Goal: Task Accomplishment & Management: Use online tool/utility

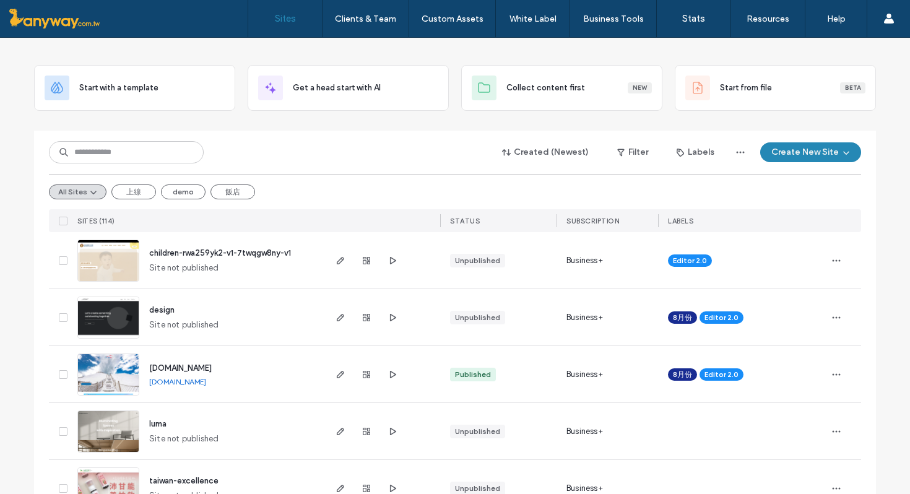
scroll to position [57, 0]
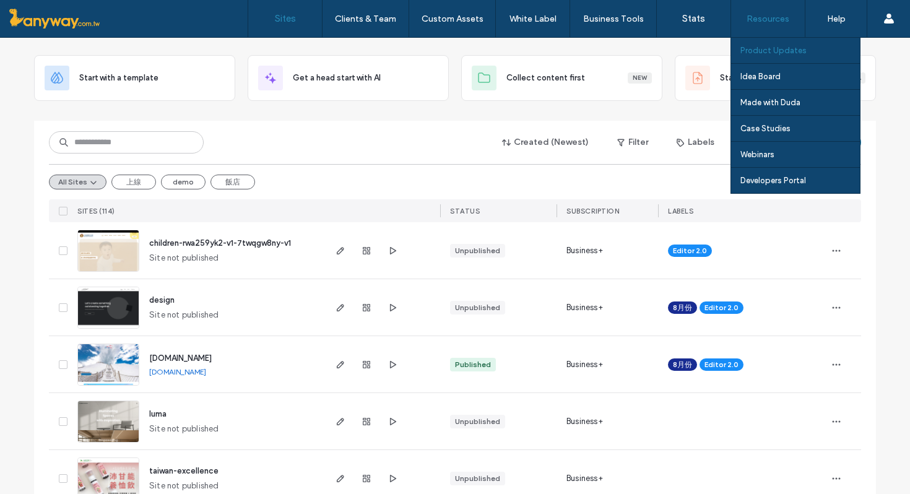
click at [781, 47] on label "Product Updates" at bounding box center [773, 50] width 66 height 9
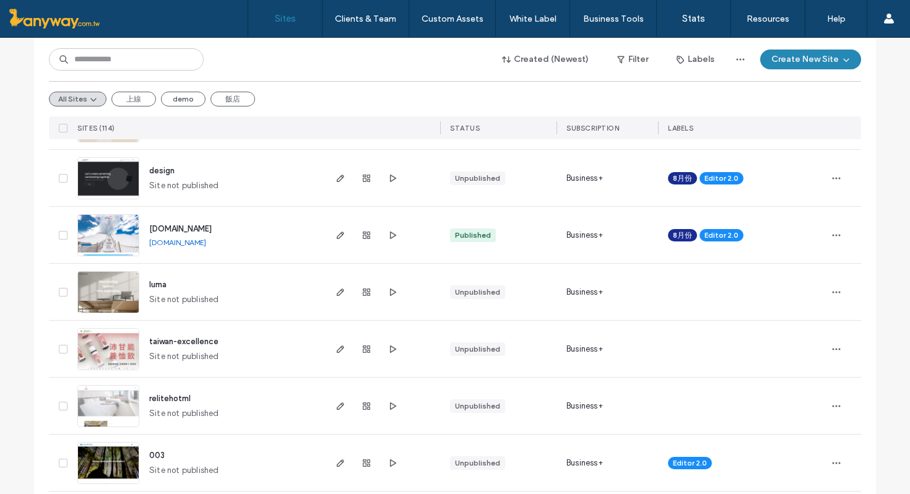
scroll to position [180, 0]
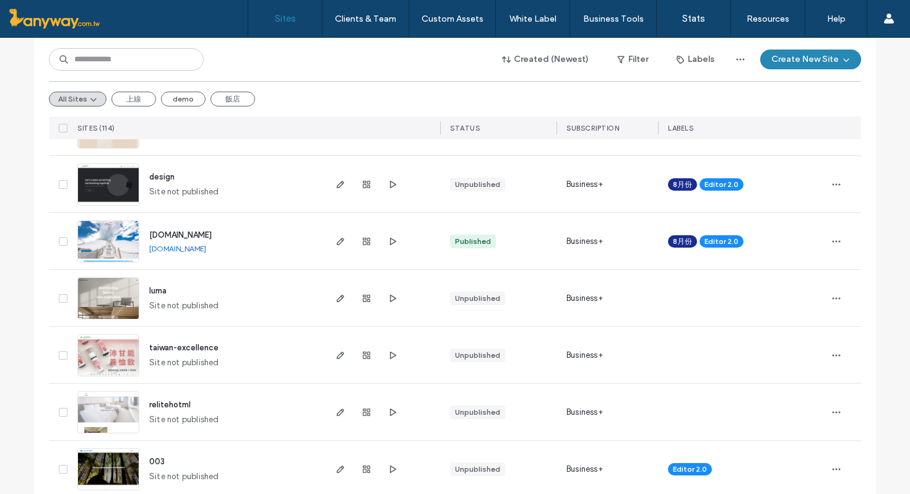
click at [115, 347] on img at bounding box center [108, 377] width 61 height 84
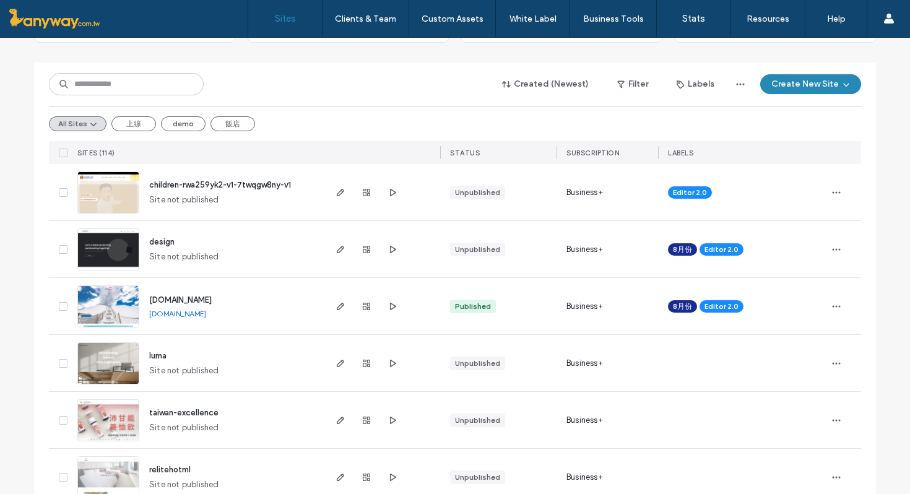
scroll to position [134, 0]
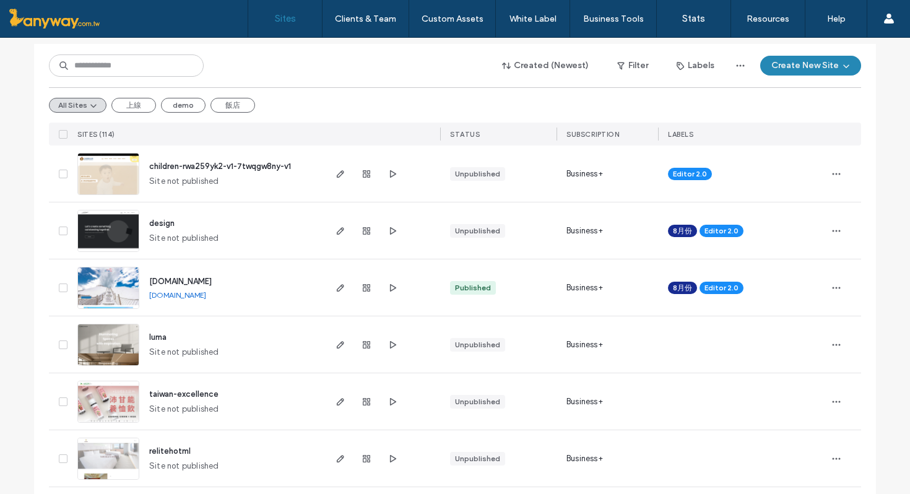
click at [110, 180] on img at bounding box center [108, 196] width 61 height 84
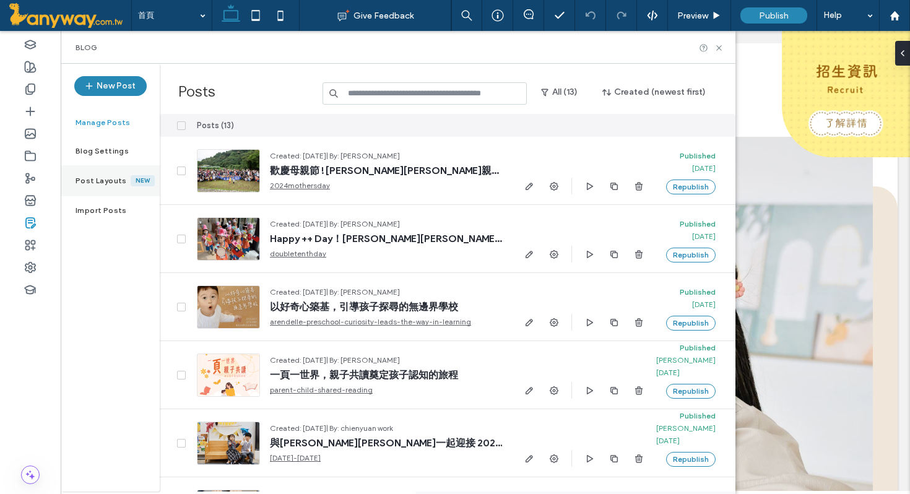
click at [98, 183] on label "Post Layouts" at bounding box center [103, 180] width 55 height 9
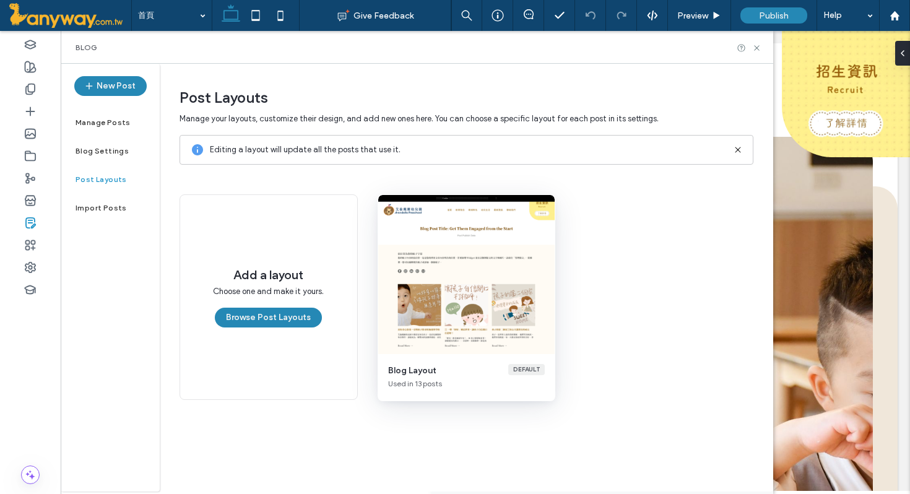
click at [467, 376] on div "Blog Layout" at bounding box center [446, 370] width 116 height 13
click at [516, 367] on div "Default" at bounding box center [526, 369] width 37 height 11
click at [282, 319] on button "Browse Post Layouts" at bounding box center [268, 318] width 107 height 20
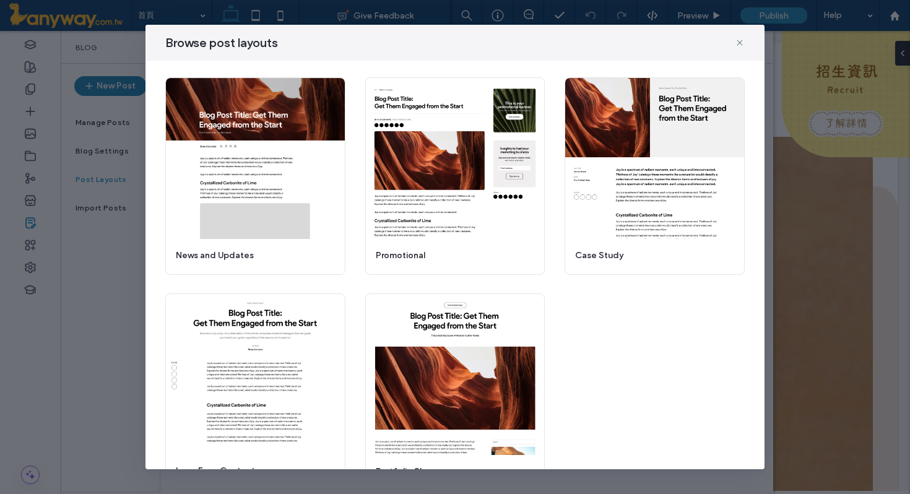
scroll to position [27, 0]
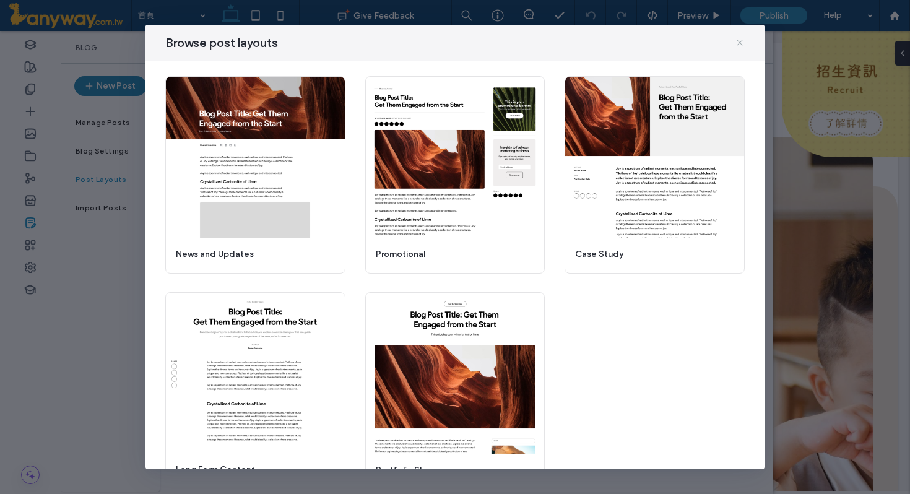
click at [738, 40] on icon at bounding box center [740, 43] width 10 height 10
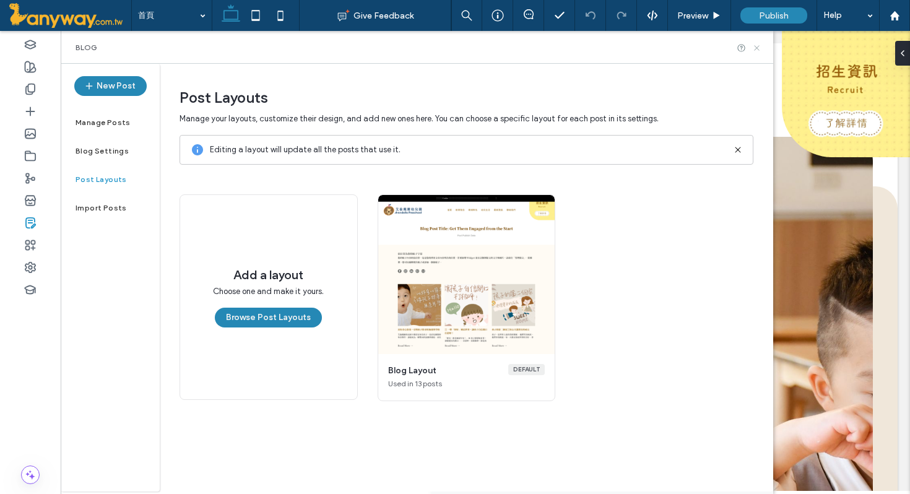
click at [756, 47] on icon at bounding box center [756, 47] width 9 height 9
